Goal: Transaction & Acquisition: Obtain resource

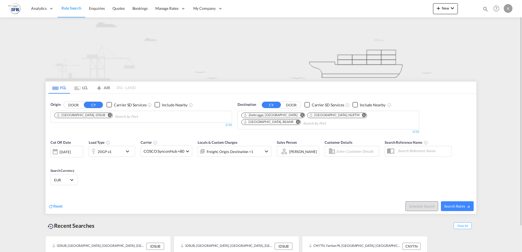
drag, startPoint x: 85, startPoint y: 90, endPoint x: 85, endPoint y: 94, distance: 3.3
click at [85, 90] on md-tab-item "LCL" at bounding box center [81, 88] width 22 height 12
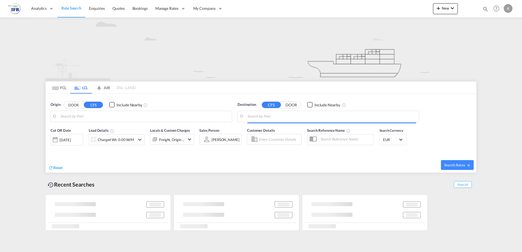
click at [86, 118] on body "Analytics Reports Dashboard Rate Search Enquiries Quotes Bookings" at bounding box center [261, 126] width 522 height 252
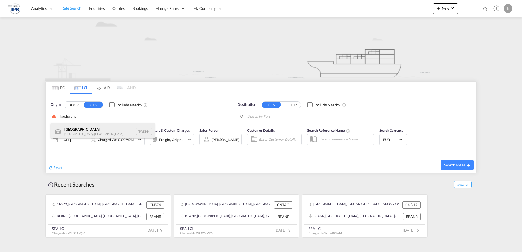
click at [81, 130] on div "[GEOGRAPHIC_DATA] [GEOGRAPHIC_DATA], Province of [GEOGRAPHIC_DATA] TWKHH" at bounding box center [103, 131] width 104 height 16
type input "[GEOGRAPHIC_DATA], TWKHH"
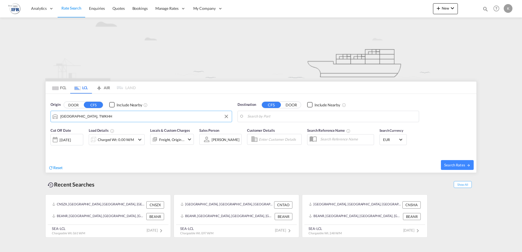
click at [265, 118] on body "Analytics Reports Dashboard Rate Search Enquiries Quotes Bookings" at bounding box center [261, 126] width 522 height 252
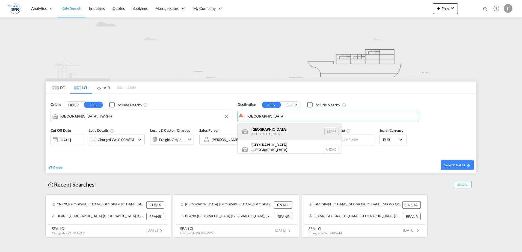
click at [261, 127] on div "[GEOGRAPHIC_DATA] [GEOGRAPHIC_DATA] BEANR" at bounding box center [290, 131] width 104 height 16
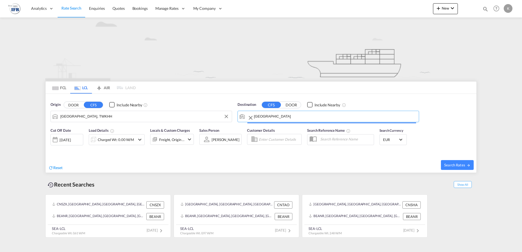
type input "[GEOGRAPHIC_DATA], BEANR"
click at [120, 142] on div "Charged Wt: 0.00 W/M" at bounding box center [116, 140] width 36 height 8
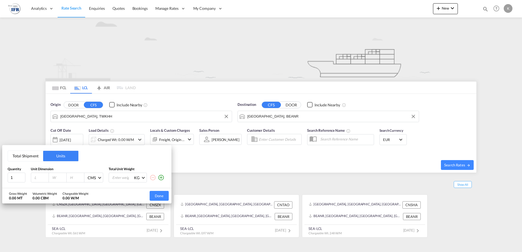
click at [31, 159] on button "Total Shipment" at bounding box center [25, 156] width 35 height 10
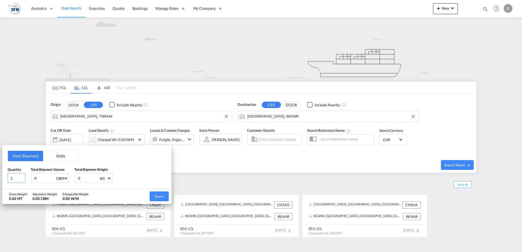
drag, startPoint x: 15, startPoint y: 177, endPoint x: -32, endPoint y: 170, distance: 47.7
click at [0, 170] on html "Analytics Reports Dashboard Rate Search Enquiries Quotes" at bounding box center [261, 126] width 522 height 252
type input "2"
type input "0.85"
type input "1370"
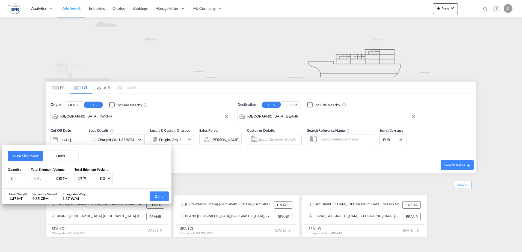
click at [159, 195] on button "Done" at bounding box center [159, 197] width 19 height 10
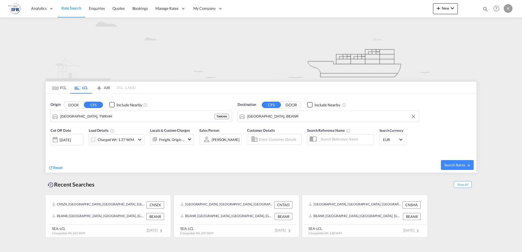
click at [71, 142] on div "[DATE]" at bounding box center [64, 140] width 11 height 5
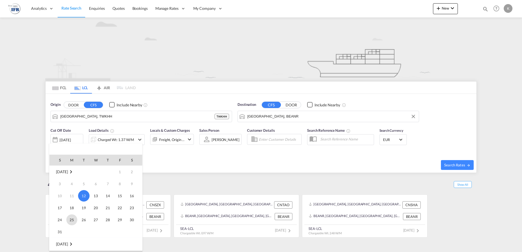
click at [71, 217] on span "25" at bounding box center [71, 219] width 11 height 11
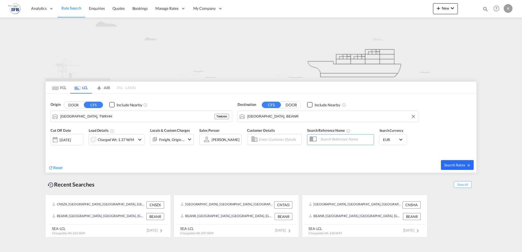
click at [457, 163] on span "Search Rates" at bounding box center [457, 165] width 26 height 4
type input "TWKHH to BEANR / [DATE]"
